Goal: Task Accomplishment & Management: Complete application form

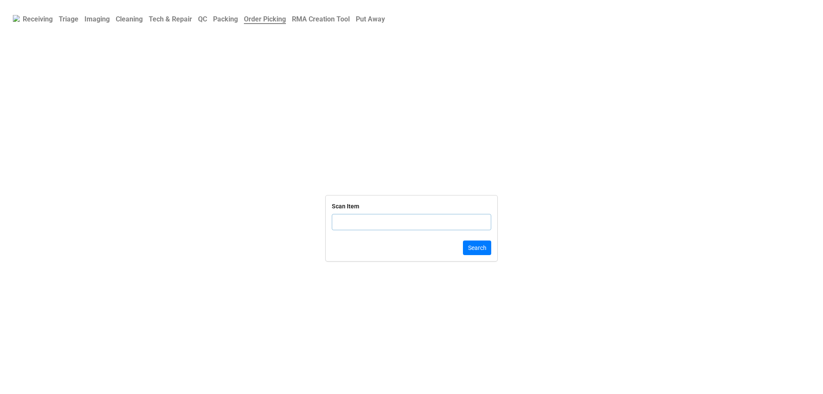
click at [390, 213] on div "Scan Item" at bounding box center [411, 219] width 159 height 36
click at [390, 216] on input "text" at bounding box center [411, 222] width 159 height 16
click button "Search" at bounding box center [477, 247] width 28 height 15
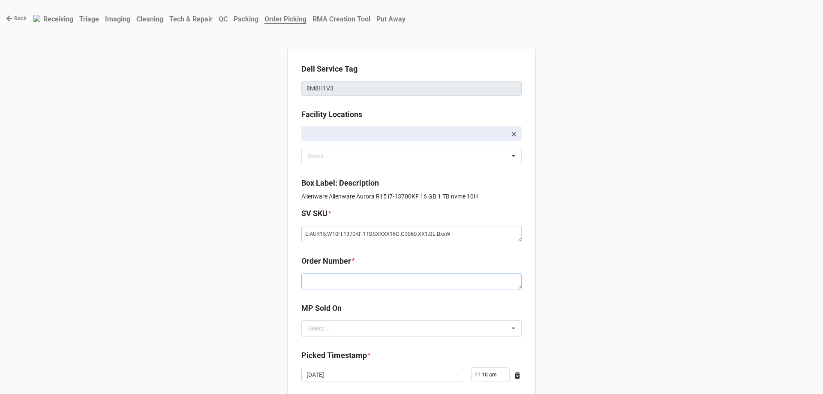
click at [356, 282] on textarea at bounding box center [411, 281] width 220 height 16
paste textarea "5033779"
type textarea "x"
type textarea "5033779"
click at [351, 327] on input "text" at bounding box center [411, 328] width 219 height 15
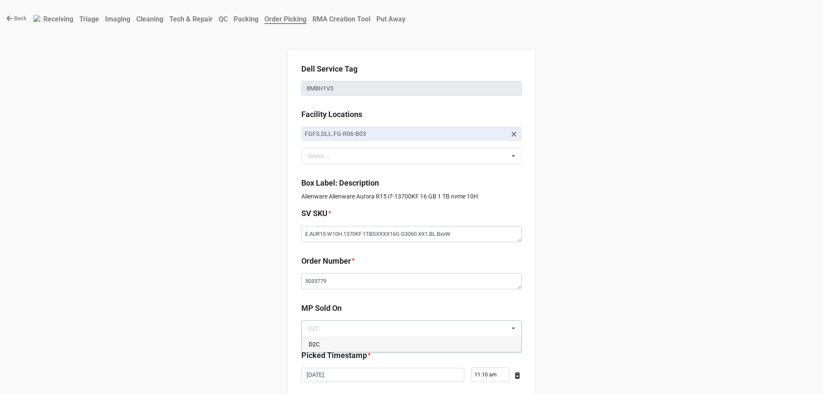
click at [344, 345] on div "D2C" at bounding box center [411, 344] width 219 height 16
type textarea "x"
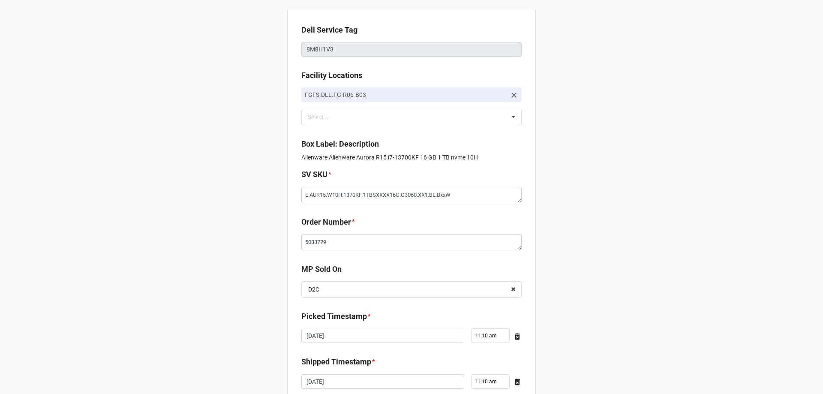
scroll to position [145, 0]
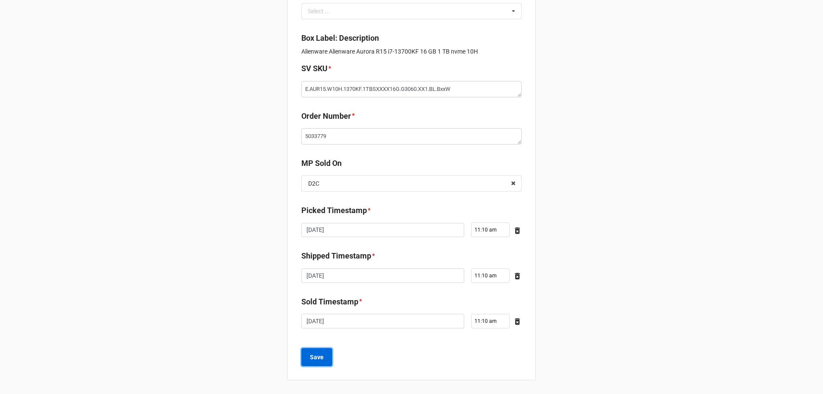
click at [327, 359] on button "Save" at bounding box center [316, 357] width 31 height 18
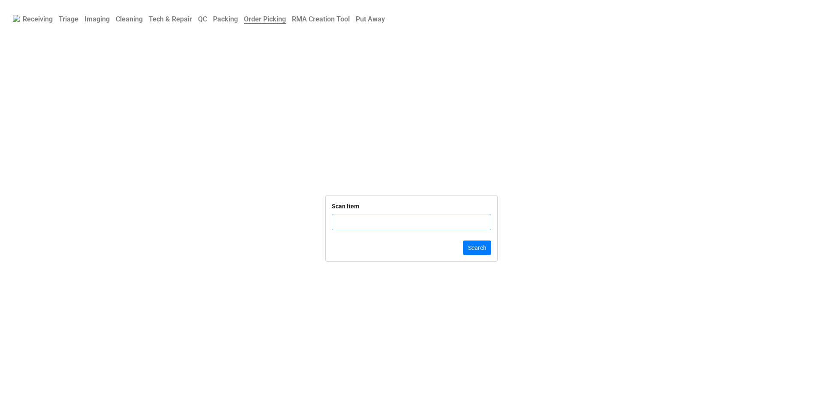
click at [402, 224] on input "text" at bounding box center [411, 222] width 159 height 16
type input "165L51"
click button "Search" at bounding box center [477, 247] width 28 height 15
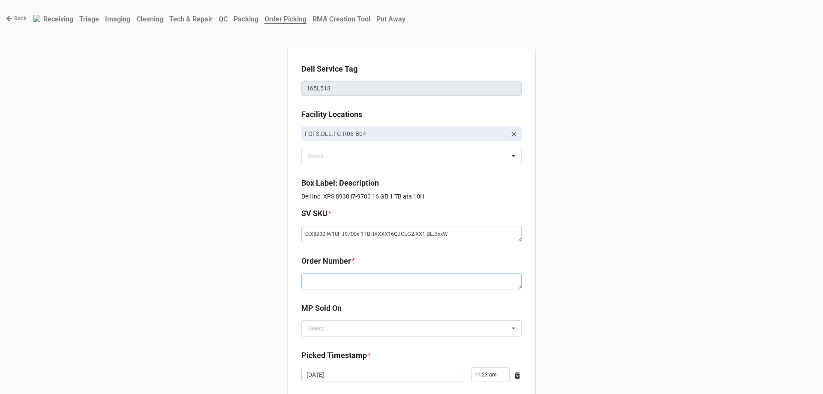
click at [415, 282] on textarea at bounding box center [411, 281] width 220 height 16
paste textarea "5033779"
type textarea "x"
type textarea "5033779"
click at [365, 333] on input "text" at bounding box center [411, 328] width 219 height 15
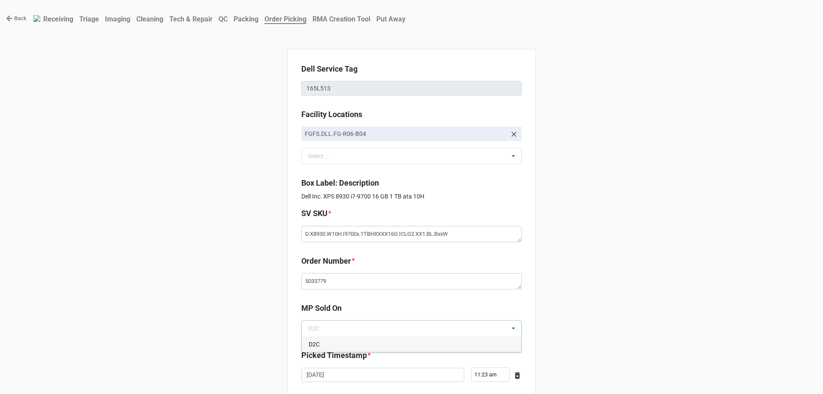
click at [363, 339] on div "D2C" at bounding box center [411, 344] width 219 height 16
type textarea "x"
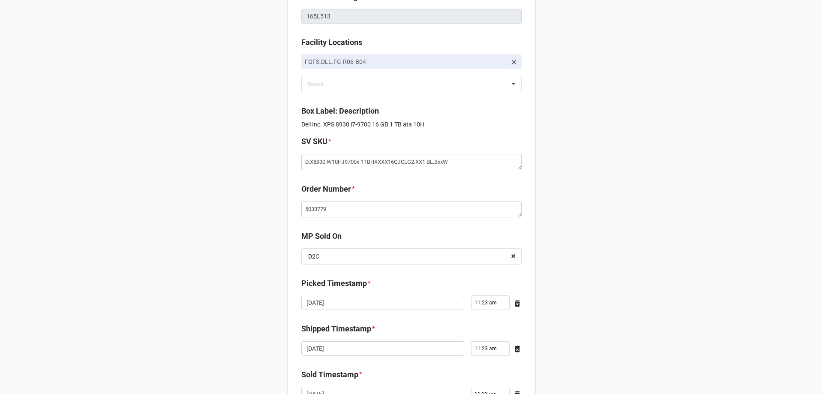
scroll to position [145, 0]
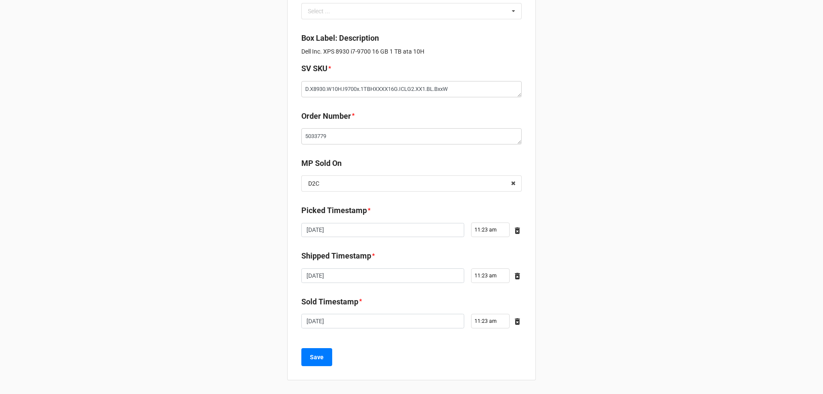
click at [332, 366] on div "Save" at bounding box center [411, 357] width 220 height 18
click at [331, 365] on div "Save" at bounding box center [411, 357] width 220 height 18
click at [330, 364] on div "Save" at bounding box center [411, 357] width 220 height 18
click at [328, 363] on button "Save" at bounding box center [316, 357] width 31 height 18
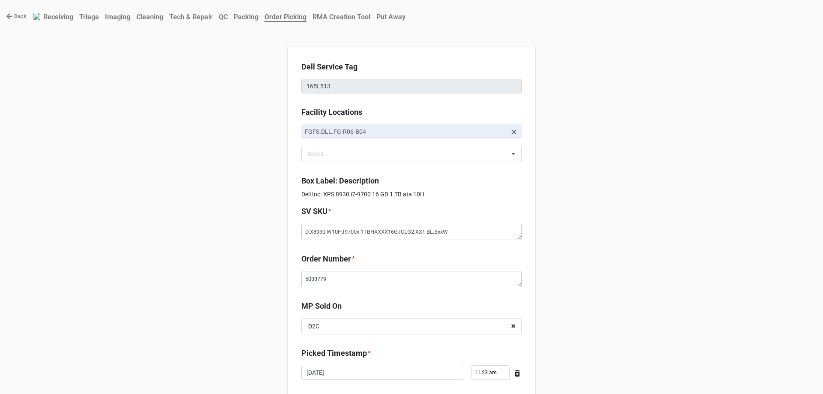
scroll to position [0, 0]
